Goal: Navigation & Orientation: Find specific page/section

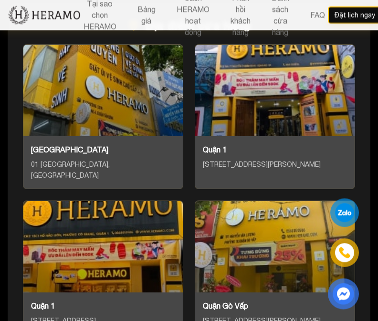
scroll to position [5810, 0]
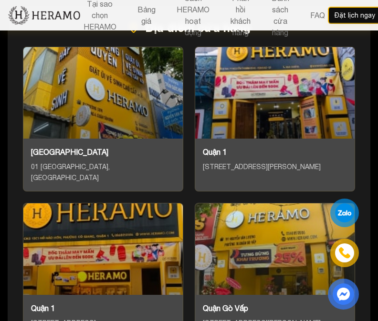
click at [264, 180] on div "Quận 1 18A/71 Nguyễn Thị Minh Khai, Phường Đa Kao, Quận 1" at bounding box center [274, 159] width 159 height 41
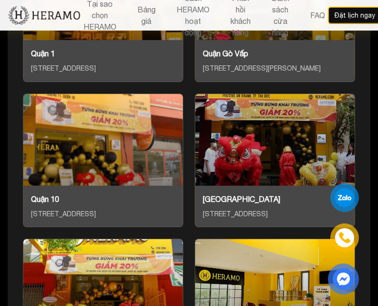
scroll to position [6064, 0]
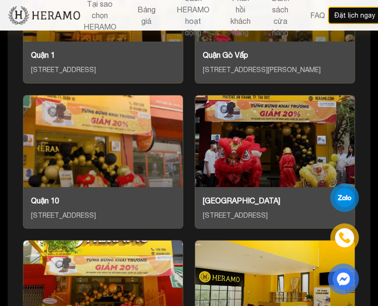
click at [74, 228] on div "Quận 10 179B Đường 3/2, Phường 11, Quận 10" at bounding box center [102, 207] width 159 height 41
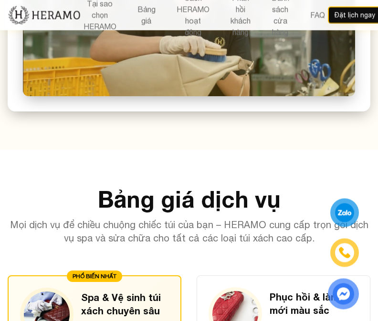
scroll to position [1116, 0]
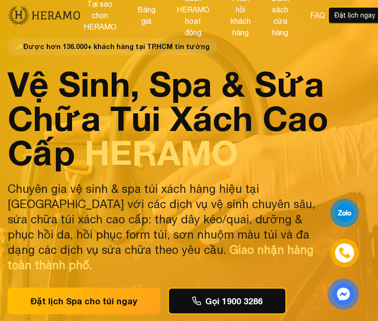
click at [292, 17] on button "Danh sách cửa hàng" at bounding box center [279, 15] width 23 height 47
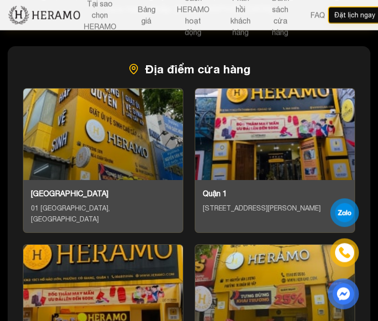
scroll to position [5767, 0]
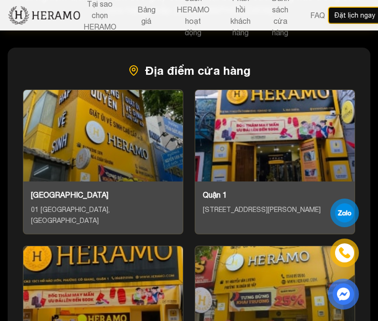
click at [96, 13] on button "Tại sao chọn HERAMO" at bounding box center [100, 15] width 39 height 35
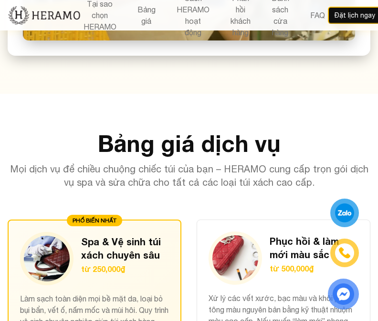
scroll to position [404, 0]
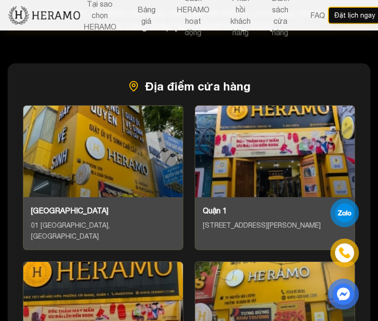
scroll to position [5750, 0]
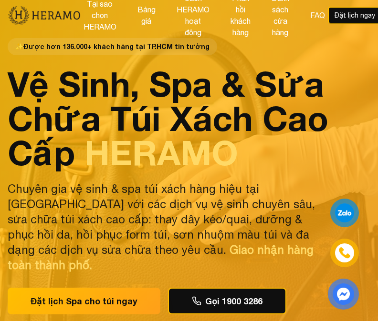
click at [292, 16] on button "Danh sách cửa hàng" at bounding box center [279, 15] width 23 height 47
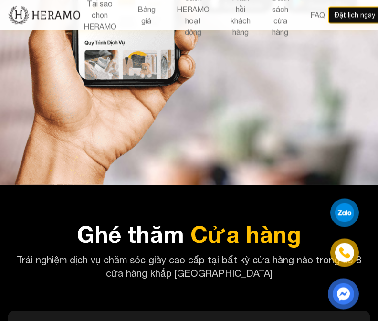
scroll to position [5481, 0]
